Goal: Information Seeking & Learning: Learn about a topic

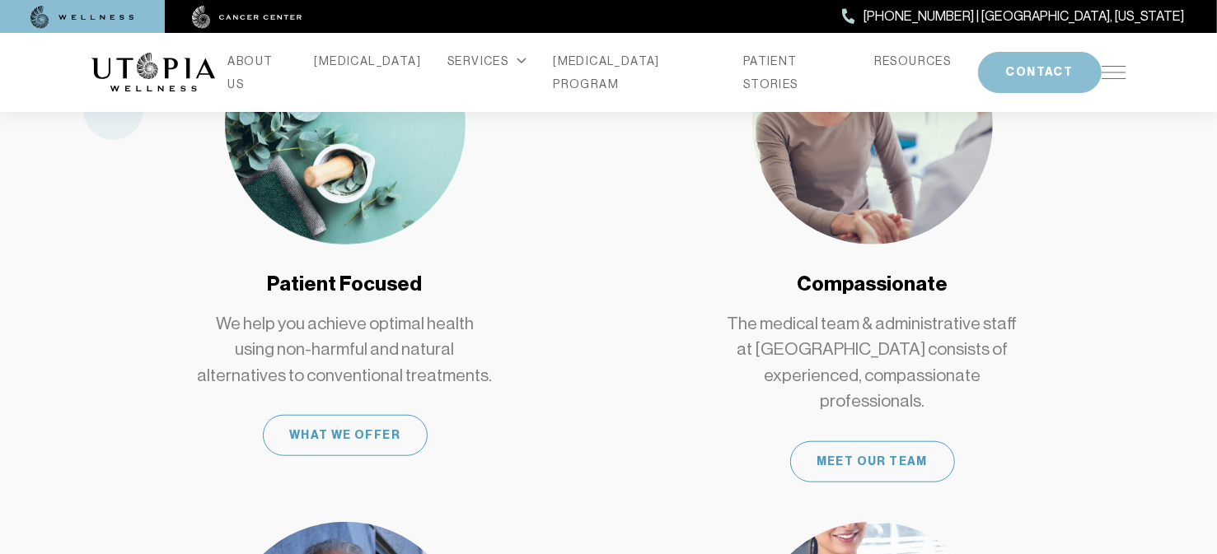
scroll to position [925, 0]
click at [309, 414] on div "What We Offer" at bounding box center [345, 434] width 165 height 41
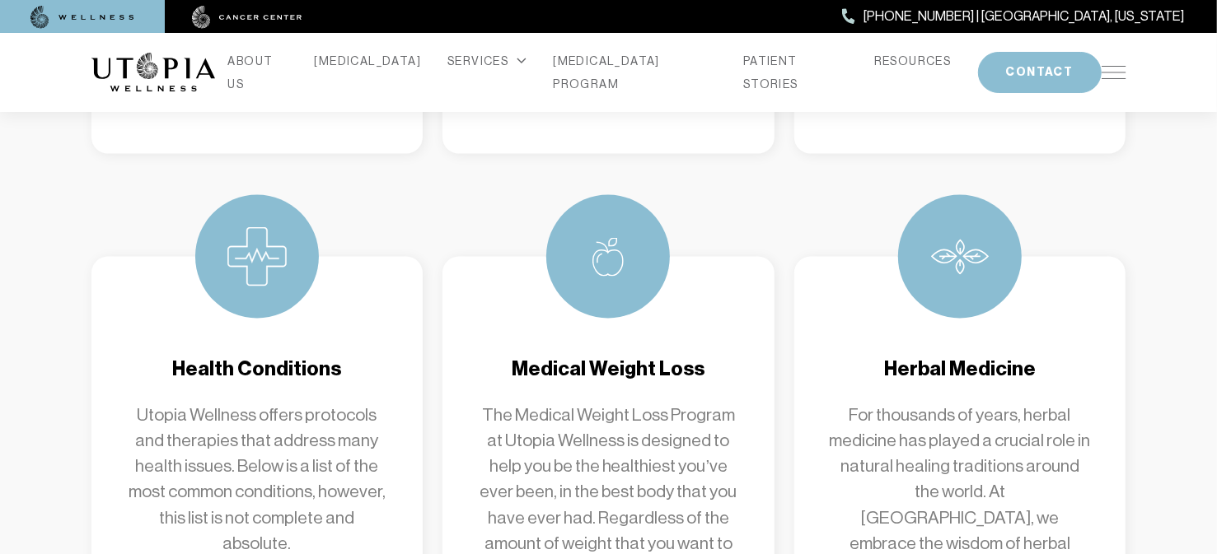
scroll to position [1796, 0]
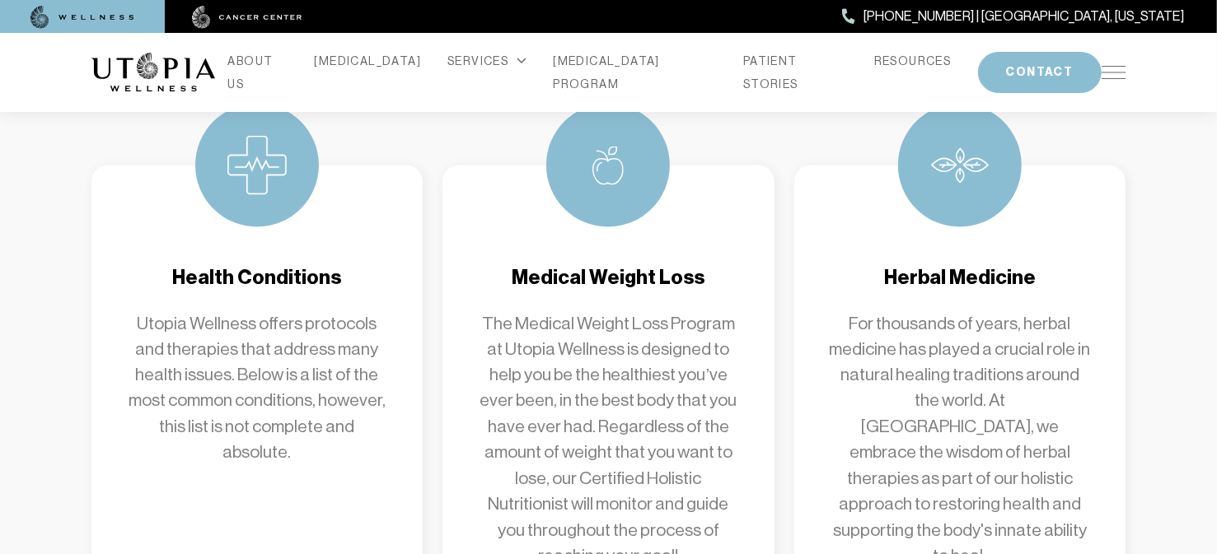
click at [309, 404] on p "Utopia Wellness offers protocols and therapies that address many health issues.…" at bounding box center [257, 389] width 266 height 156
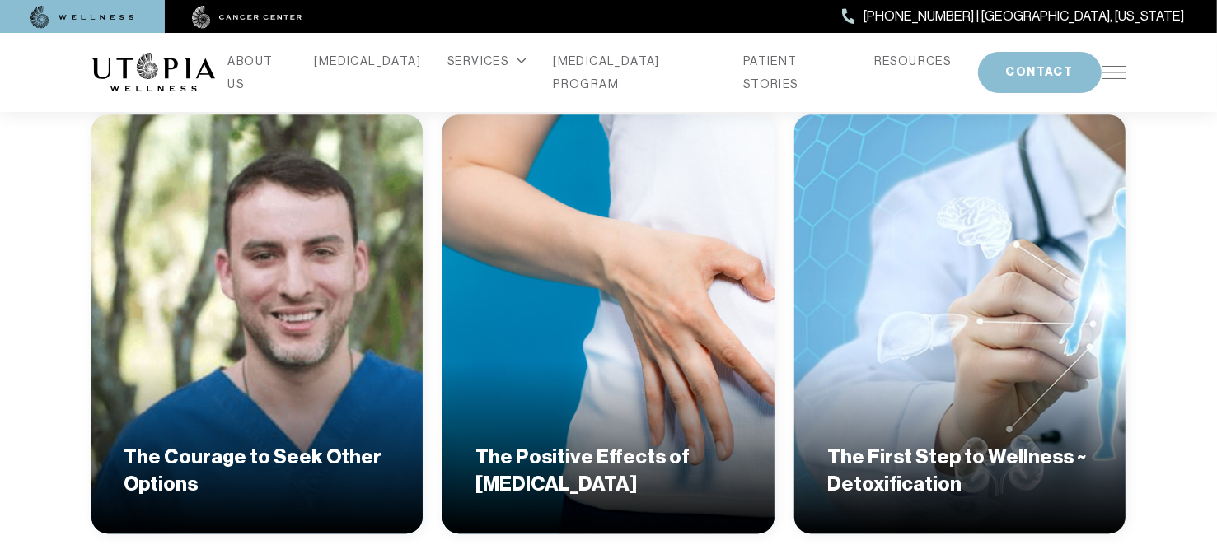
scroll to position [3174, 0]
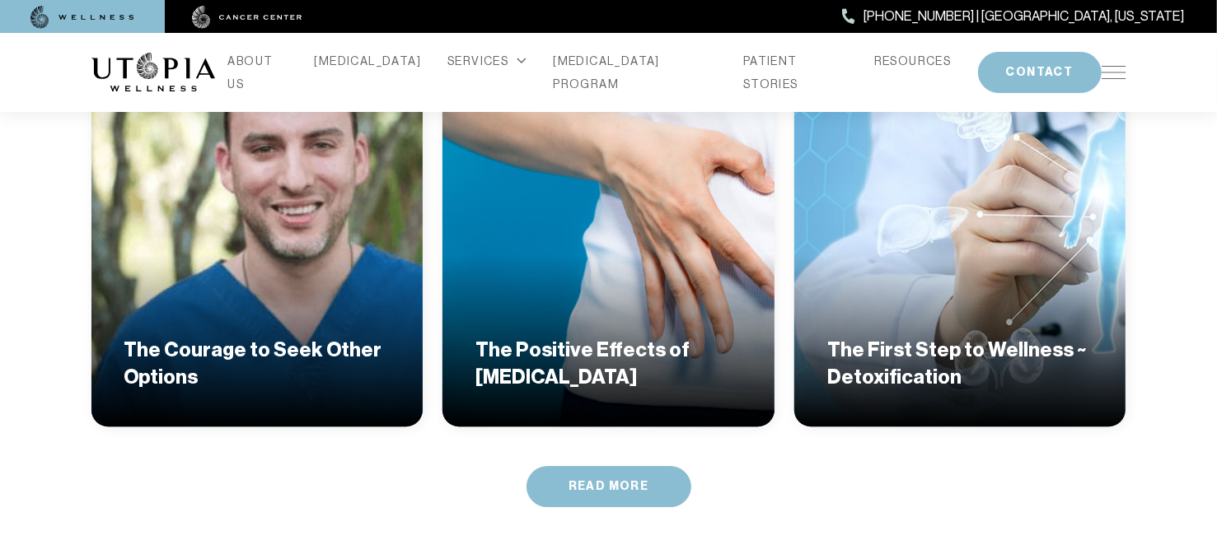
click at [630, 466] on link "Read More" at bounding box center [608, 486] width 165 height 41
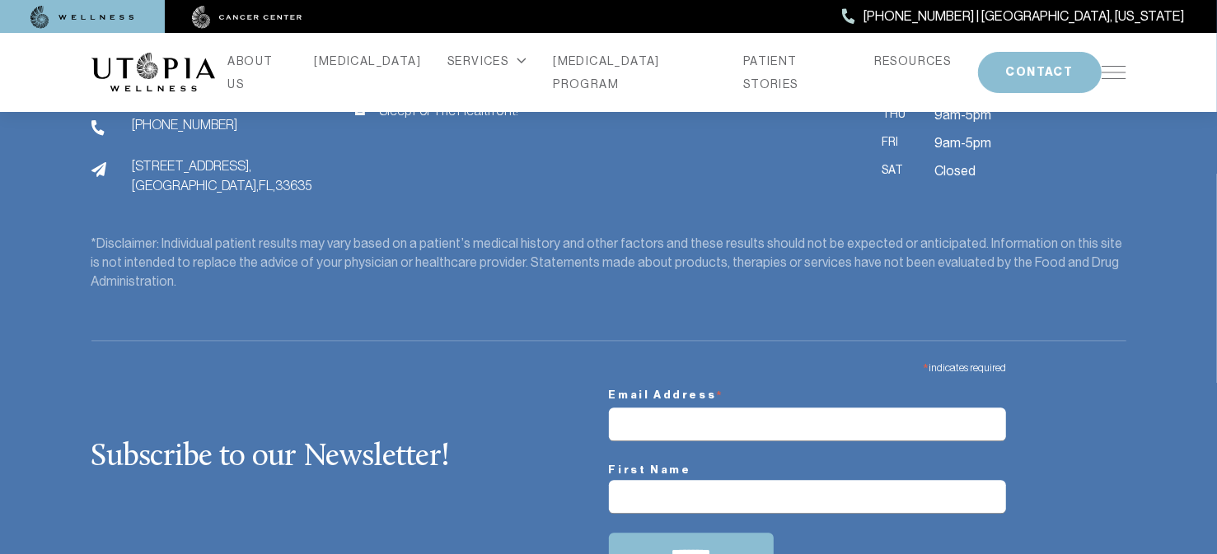
scroll to position [2337, 0]
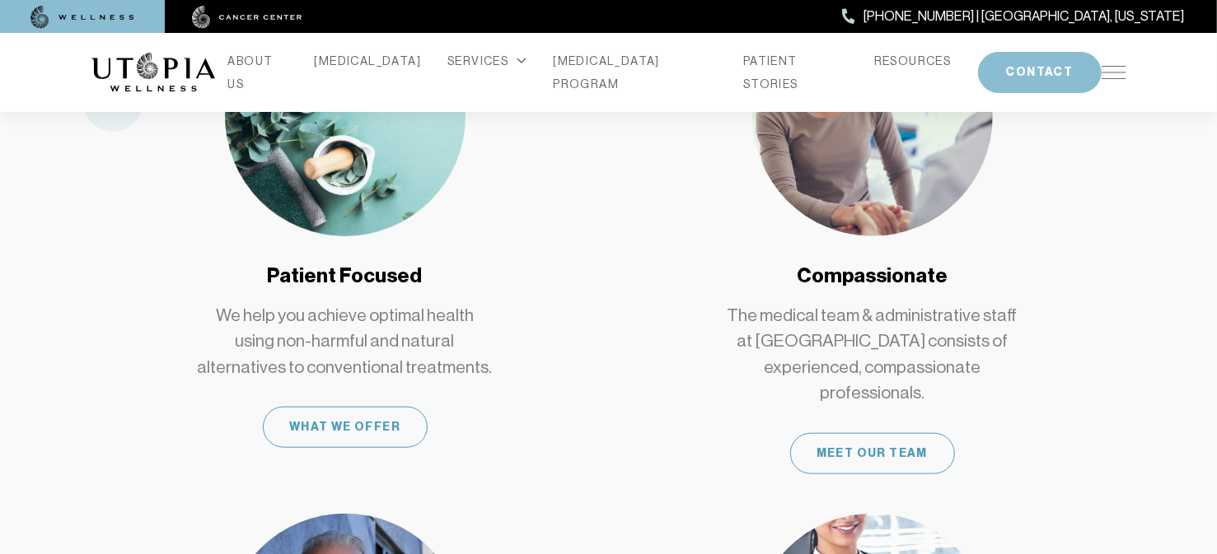
scroll to position [925, 0]
